Goal: Transaction & Acquisition: Purchase product/service

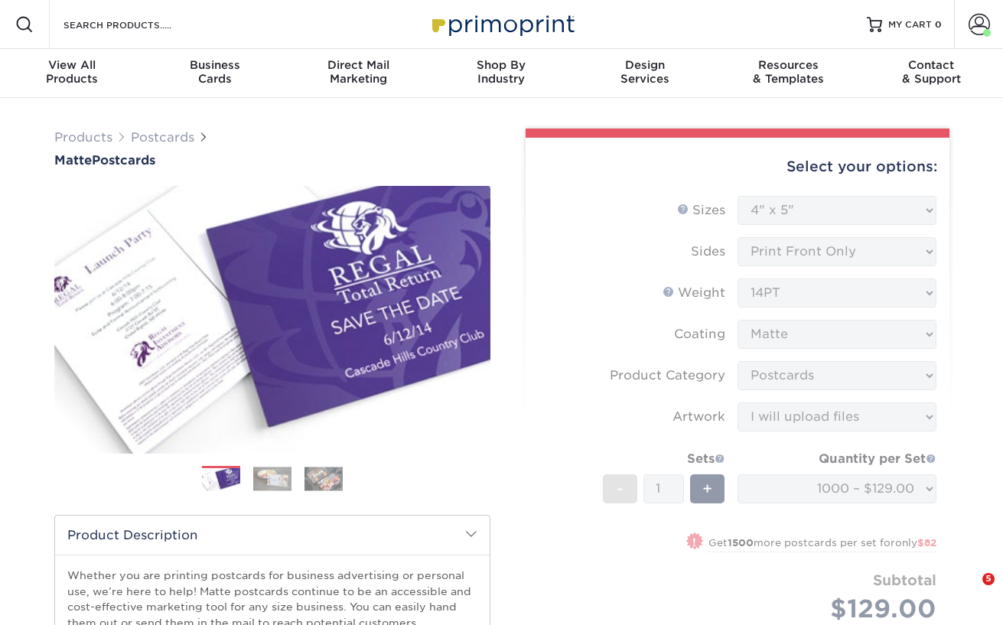
select select "4.00x5.00"
select select "9b7272e0-d6c8-4c3c-8e97-d3a1bcdab858"
select select "upload"
select select "4c38ed12-63db-4780-ae89-d4acf62fb902"
select select "221769"
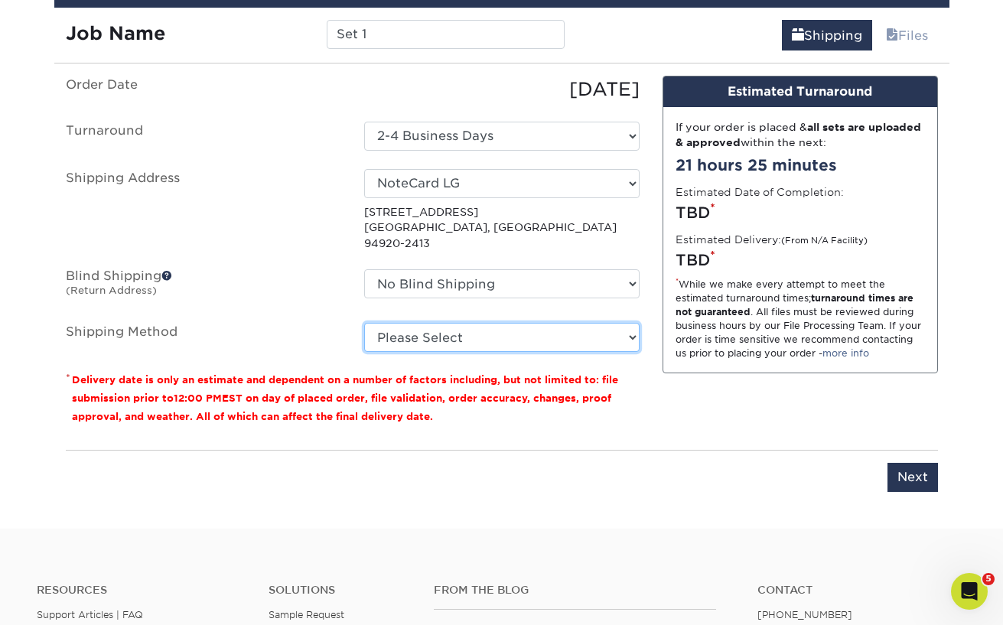
click at [633, 324] on select "Please Select UPS Ground (+$14.63) UPS Next Day Air Saver (+$15.58) UPS 3 Day S…" at bounding box center [501, 337] width 275 height 29
select select "13"
click at [364, 323] on select "Please Select UPS Ground (+$14.63) UPS Next Day Air Saver (+$15.58) UPS 3 Day S…" at bounding box center [501, 337] width 275 height 29
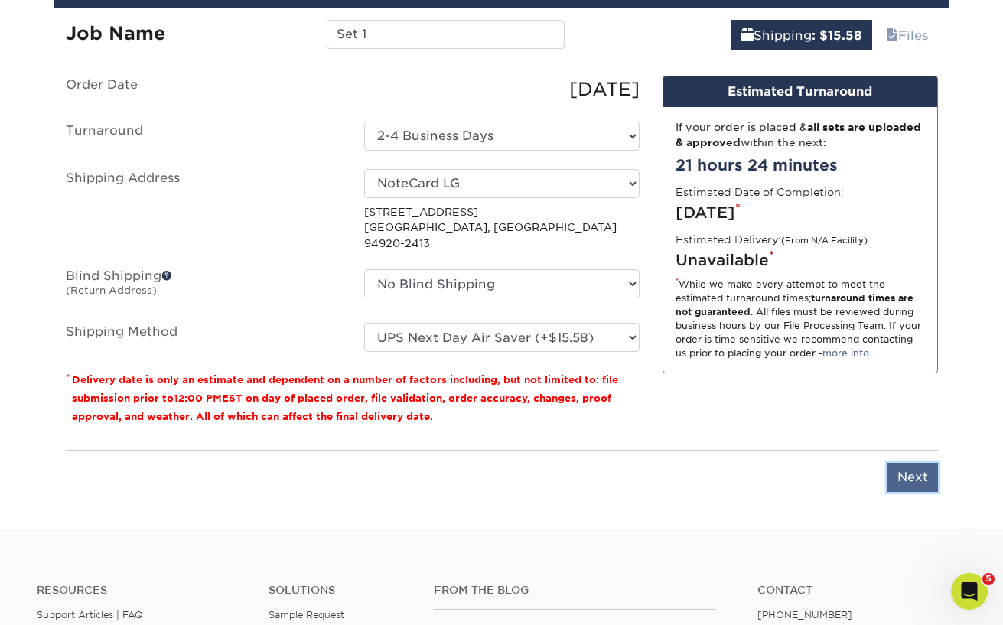
click at [910, 463] on input "Next" at bounding box center [912, 477] width 50 height 29
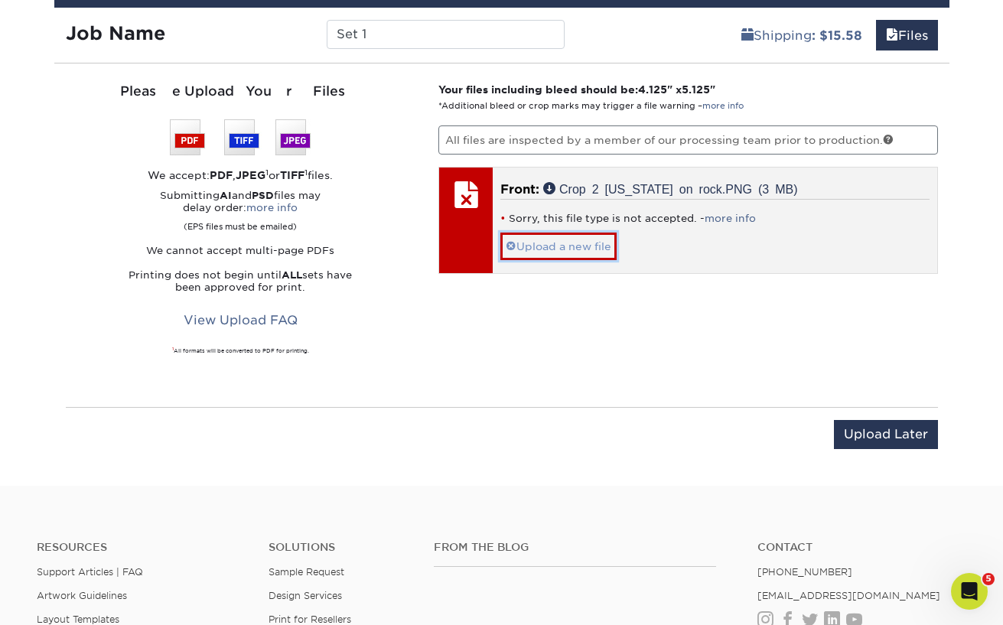
click at [515, 247] on span at bounding box center [511, 246] width 11 height 12
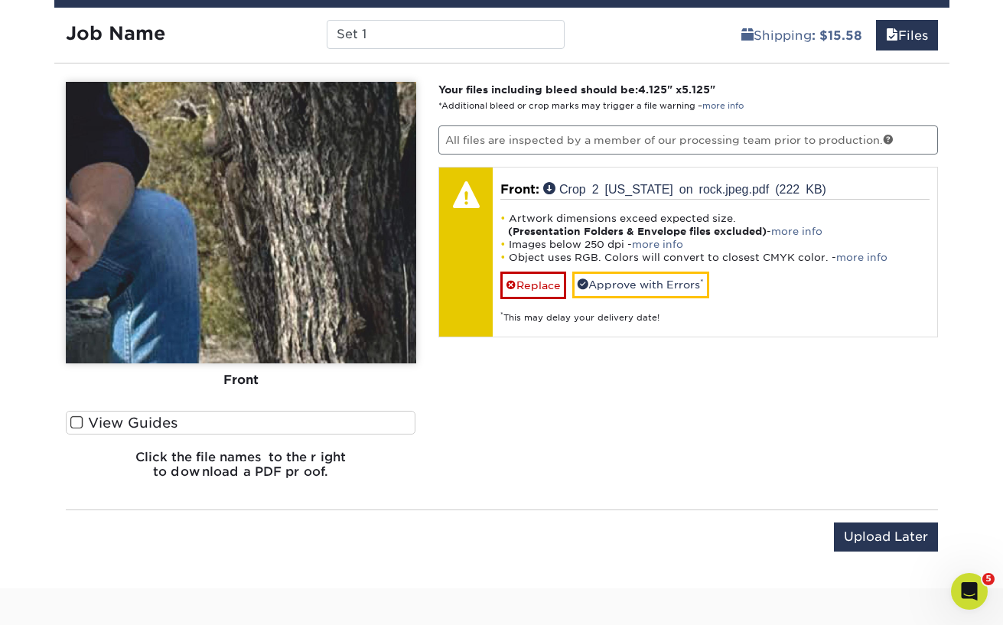
click at [319, 267] on img at bounding box center [241, 223] width 350 height 282
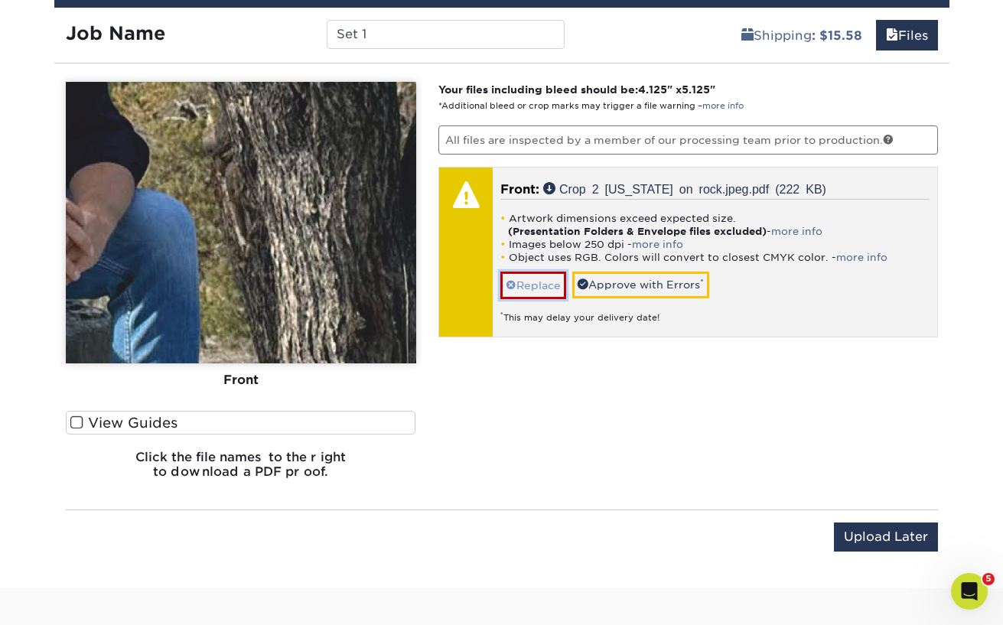
click at [537, 285] on link "Replace" at bounding box center [533, 285] width 66 height 27
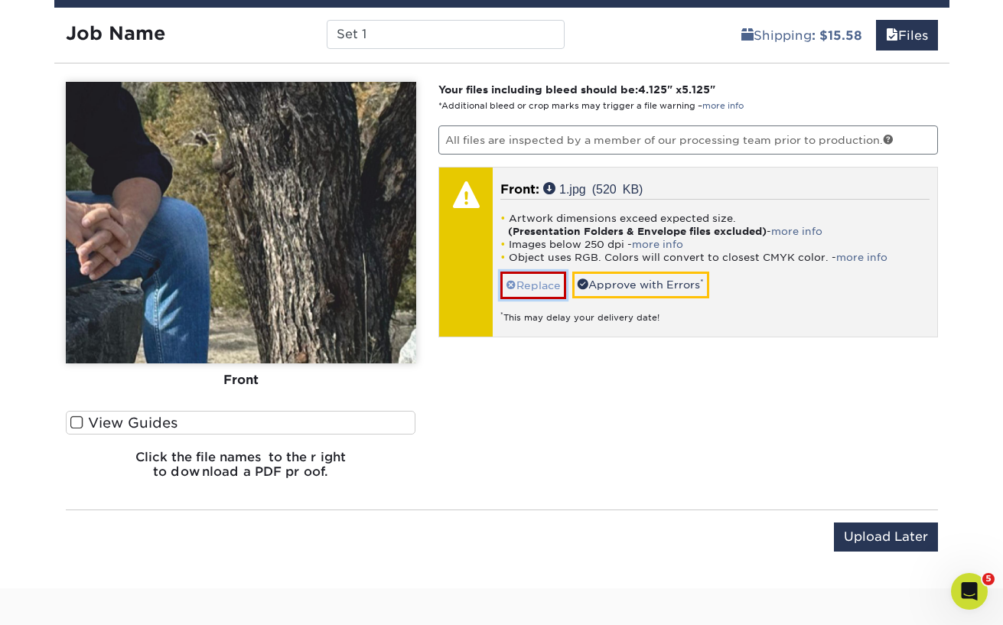
click at [544, 288] on link "Replace" at bounding box center [533, 285] width 66 height 27
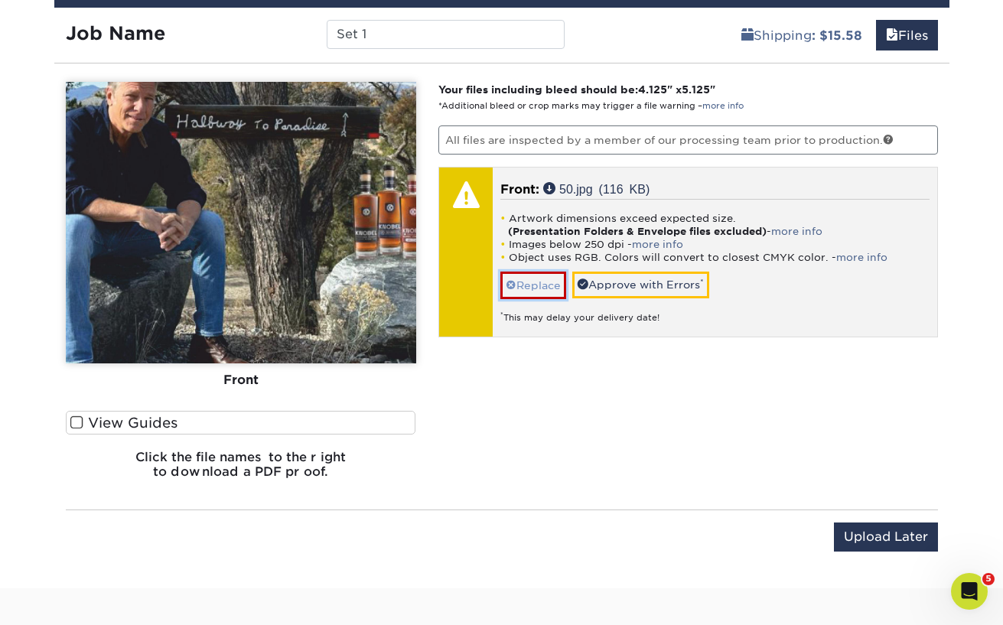
click at [533, 285] on link "Replace" at bounding box center [533, 285] width 66 height 27
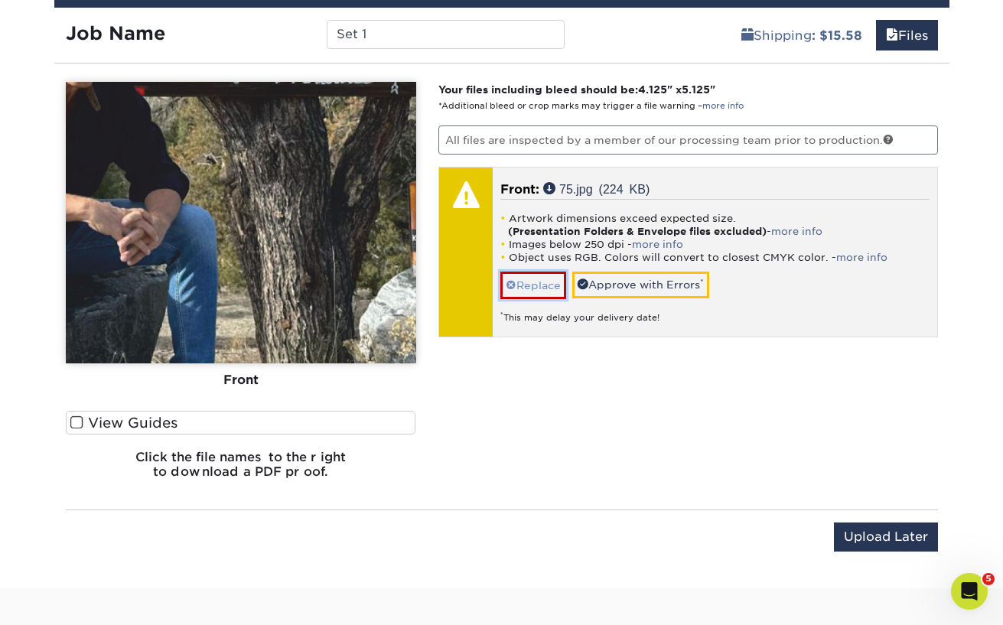
click at [524, 285] on link "Replace" at bounding box center [533, 285] width 66 height 27
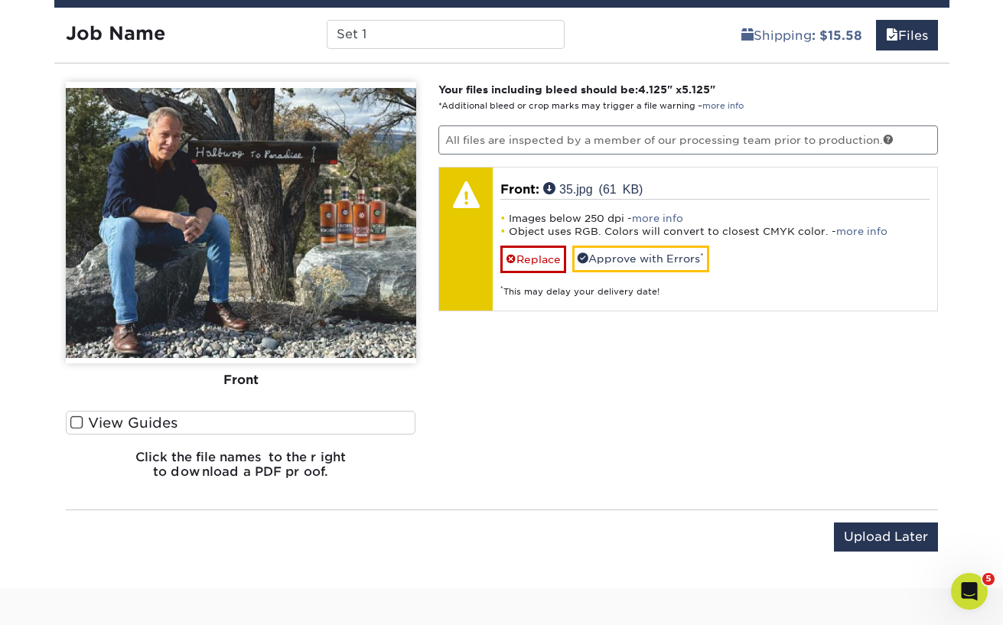
click at [73, 419] on span at bounding box center [76, 422] width 13 height 15
click at [0, 0] on input "View Guides" at bounding box center [0, 0] width 0 height 0
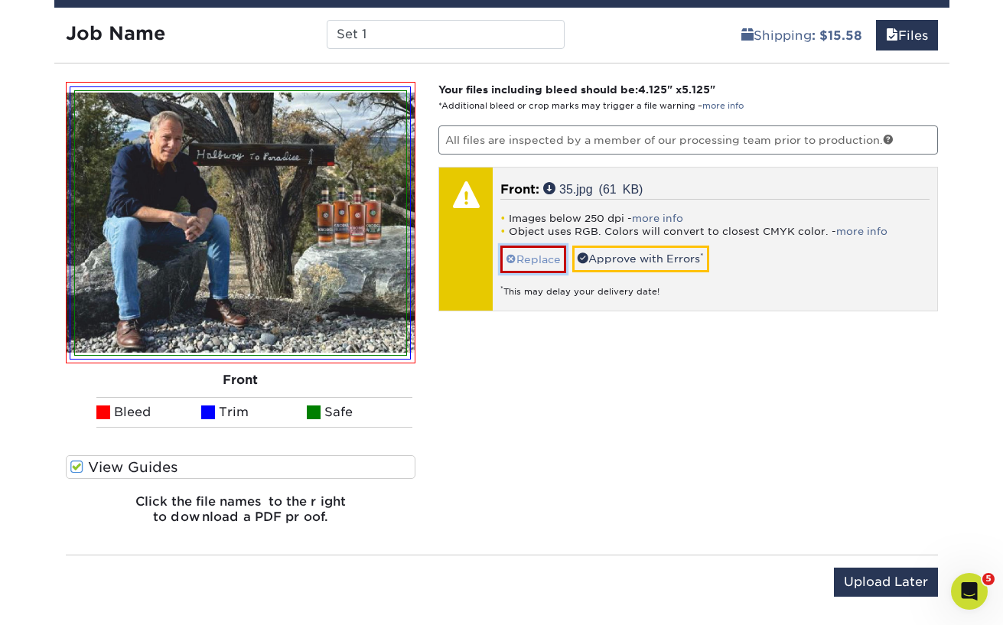
click at [549, 258] on link "Replace" at bounding box center [533, 259] width 66 height 27
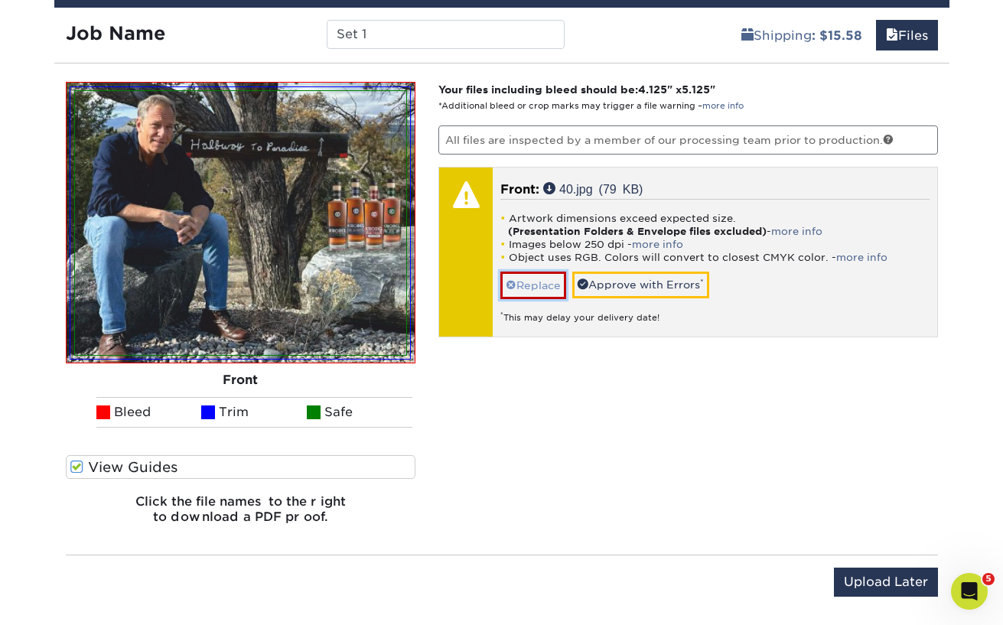
click at [528, 283] on link "Replace" at bounding box center [533, 285] width 66 height 27
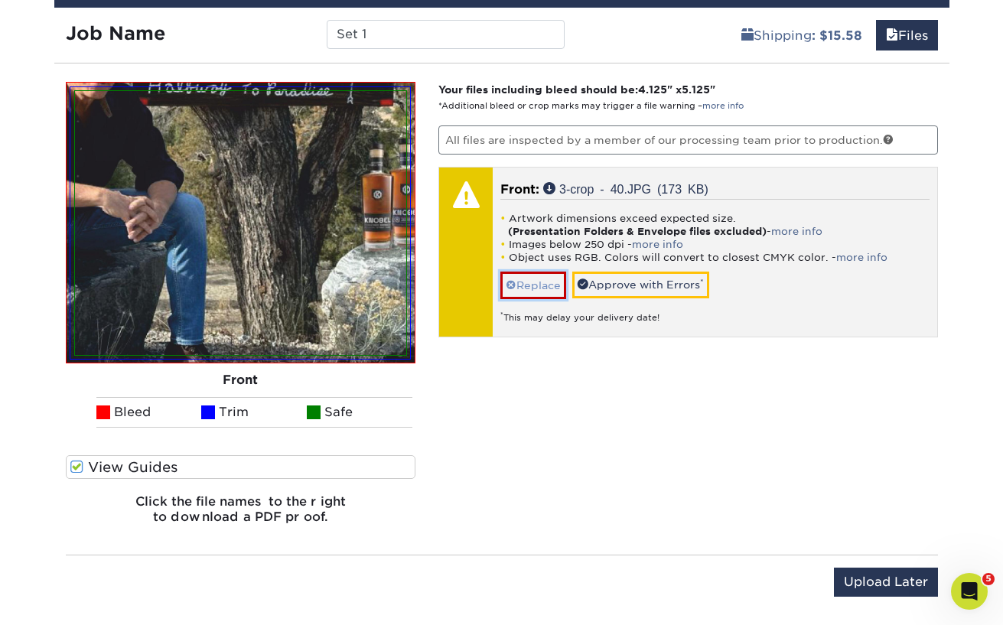
click at [539, 278] on link "Replace" at bounding box center [533, 285] width 66 height 27
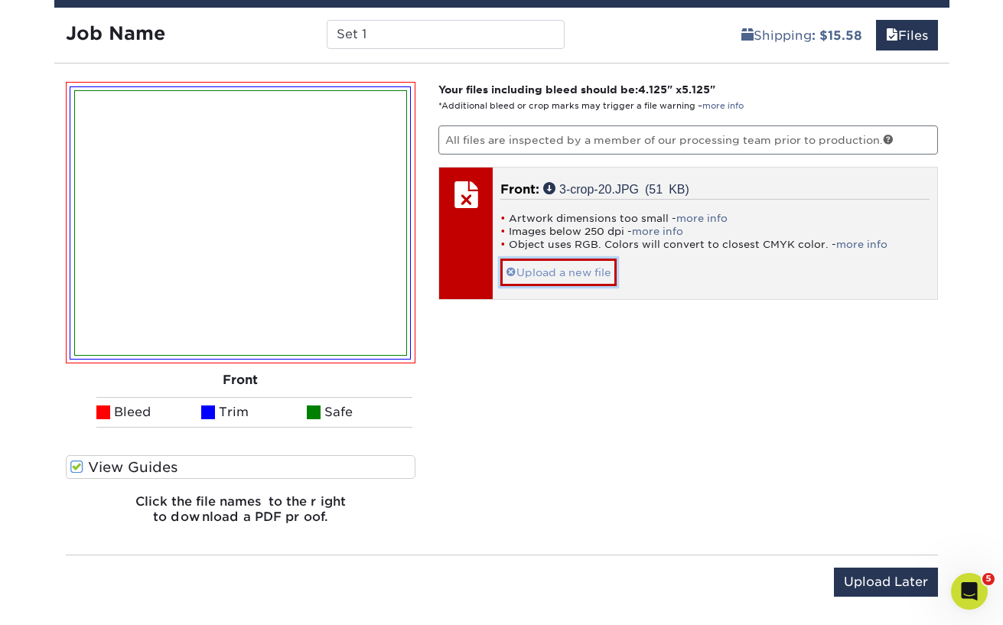
click at [540, 274] on link "Upload a new file" at bounding box center [558, 272] width 116 height 27
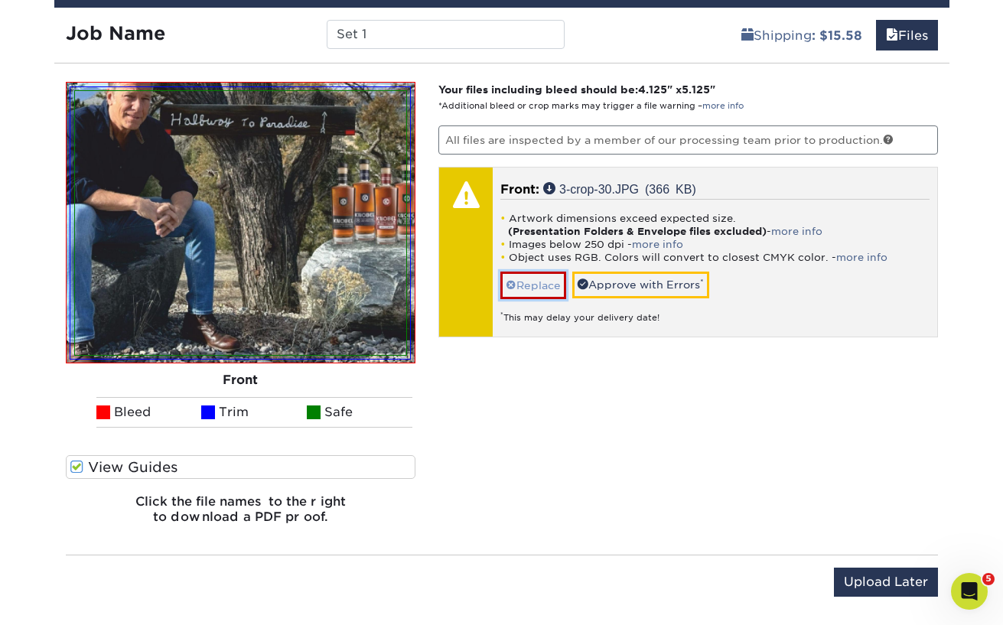
click at [539, 280] on link "Replace" at bounding box center [533, 285] width 66 height 27
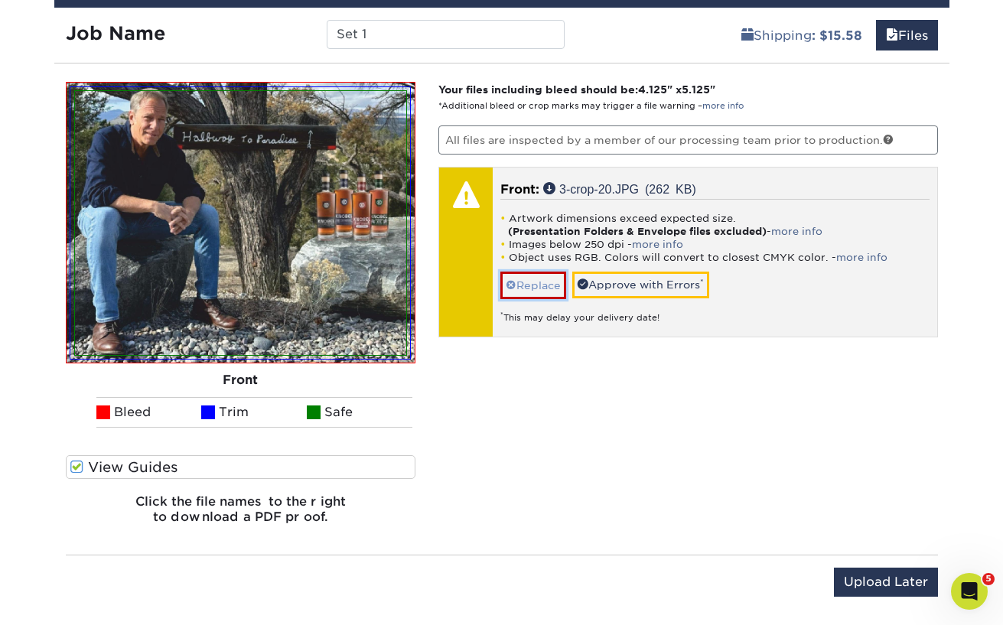
click at [538, 277] on link "Replace" at bounding box center [533, 285] width 66 height 27
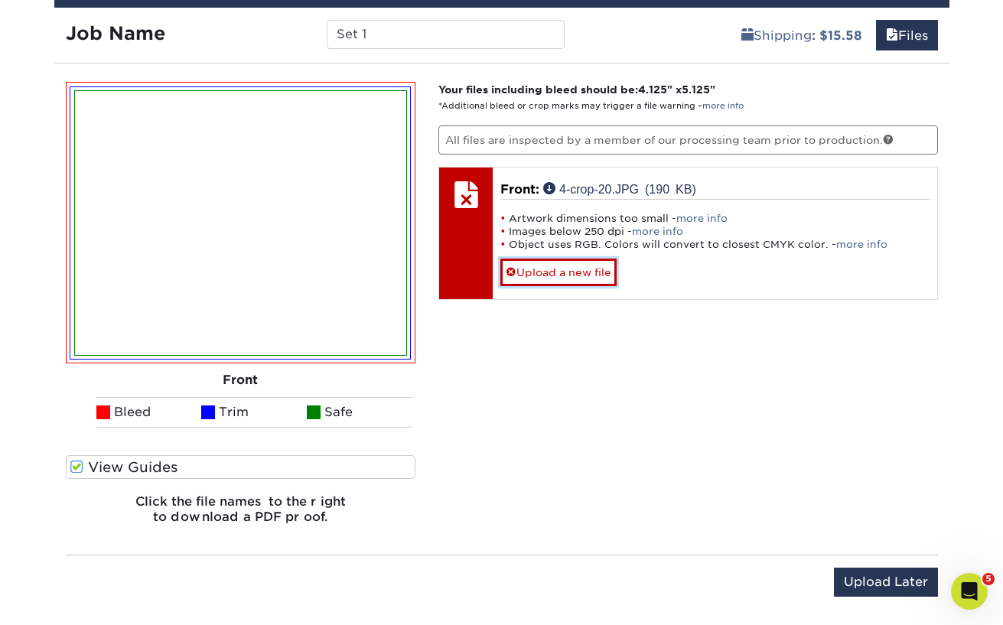
click at [544, 272] on link "Upload a new file" at bounding box center [558, 272] width 116 height 27
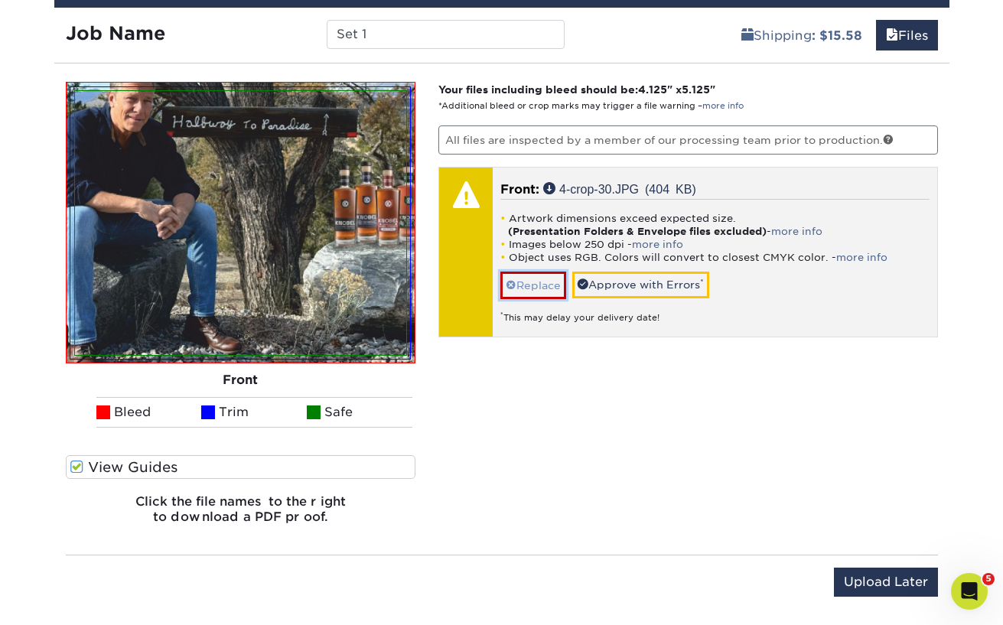
click at [539, 277] on link "Replace" at bounding box center [533, 285] width 66 height 27
